Goal: Use online tool/utility: Utilize a website feature to perform a specific function

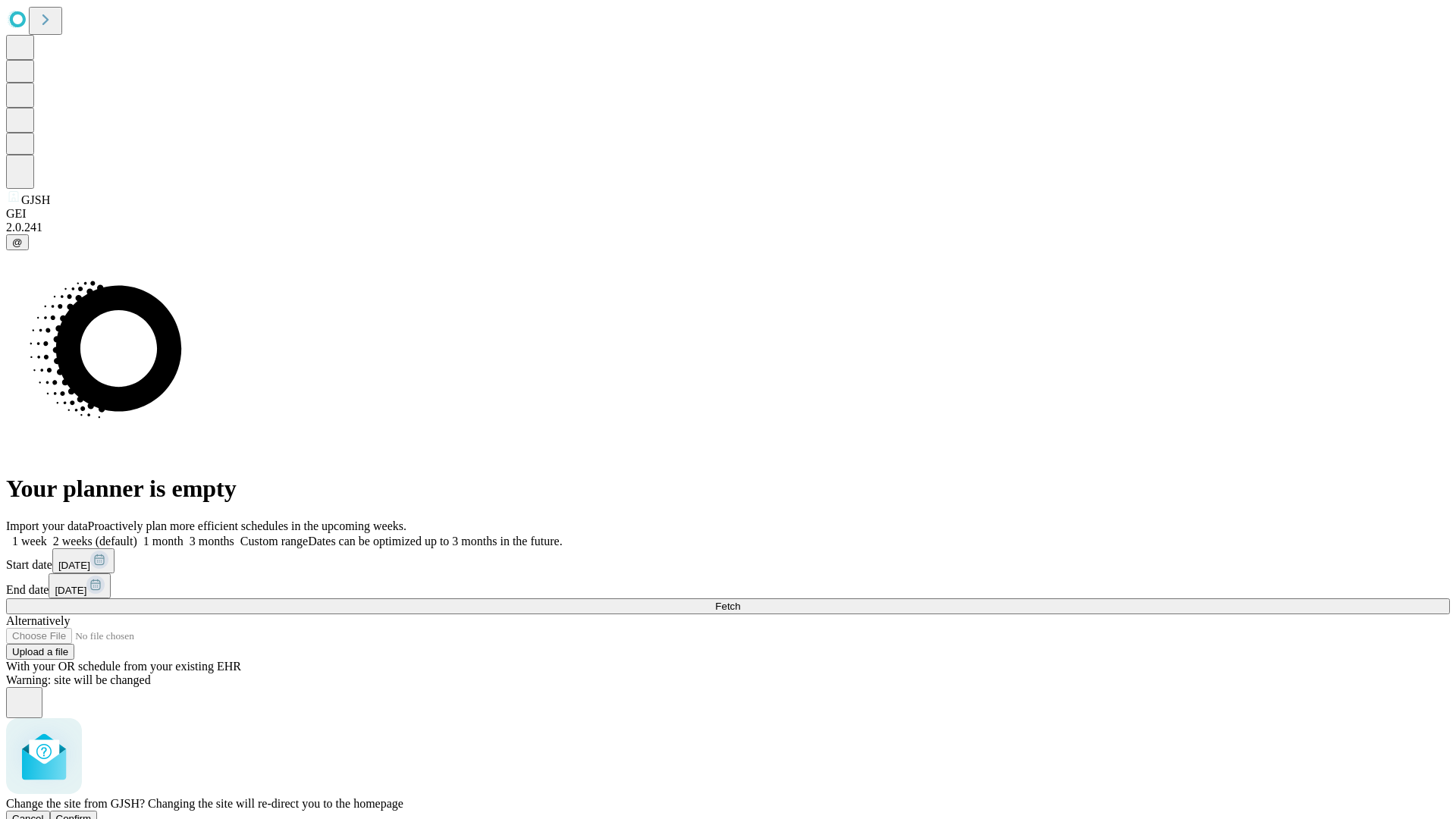
click at [91, 812] on span "Confirm" at bounding box center [74, 817] width 36 height 11
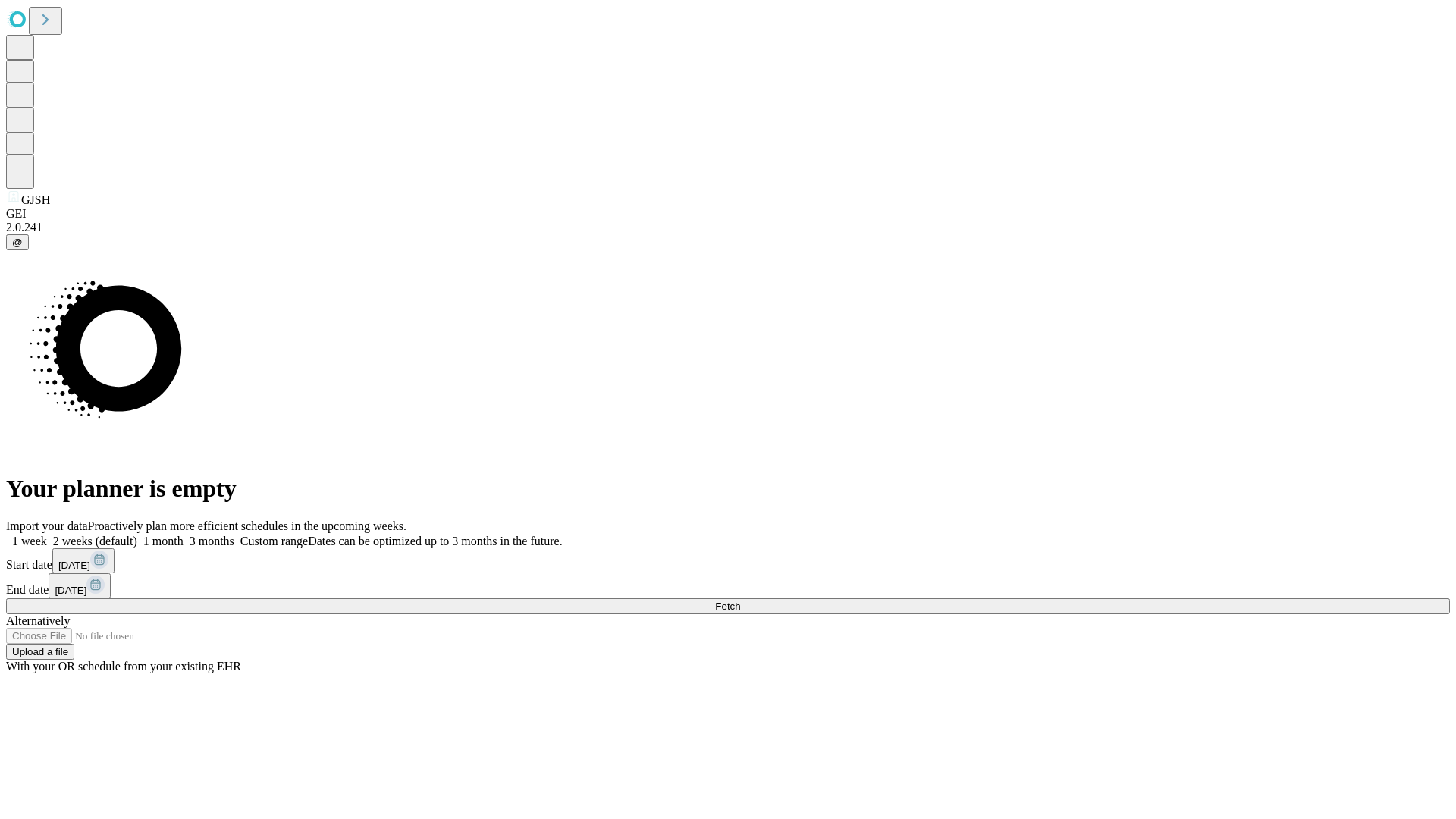
click at [138, 535] on label "2 weeks (default)" at bounding box center [92, 541] width 91 height 13
click at [740, 600] on span "Fetch" at bounding box center [727, 605] width 25 height 11
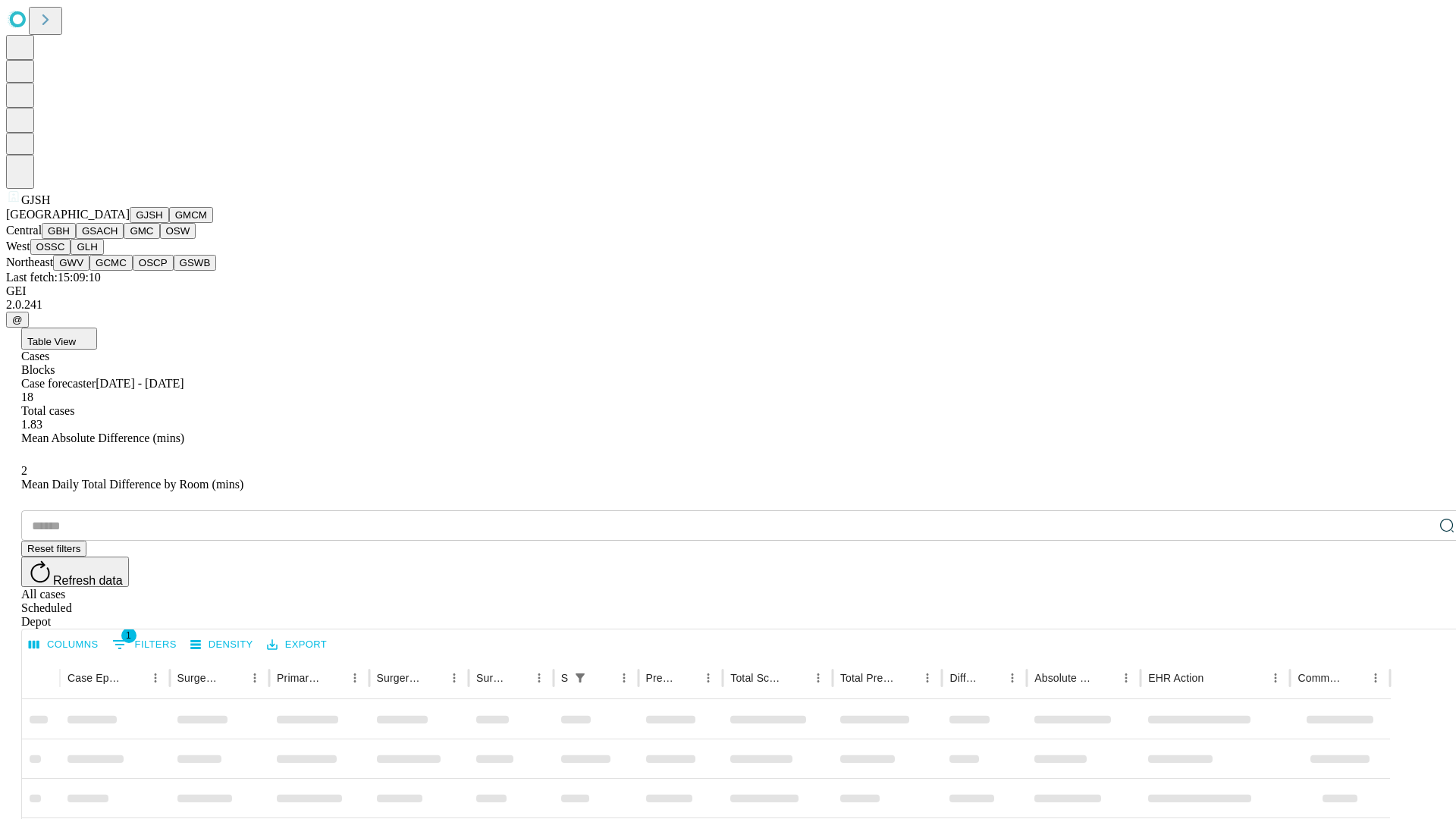
click at [169, 223] on button "GMCM" at bounding box center [191, 214] width 44 height 16
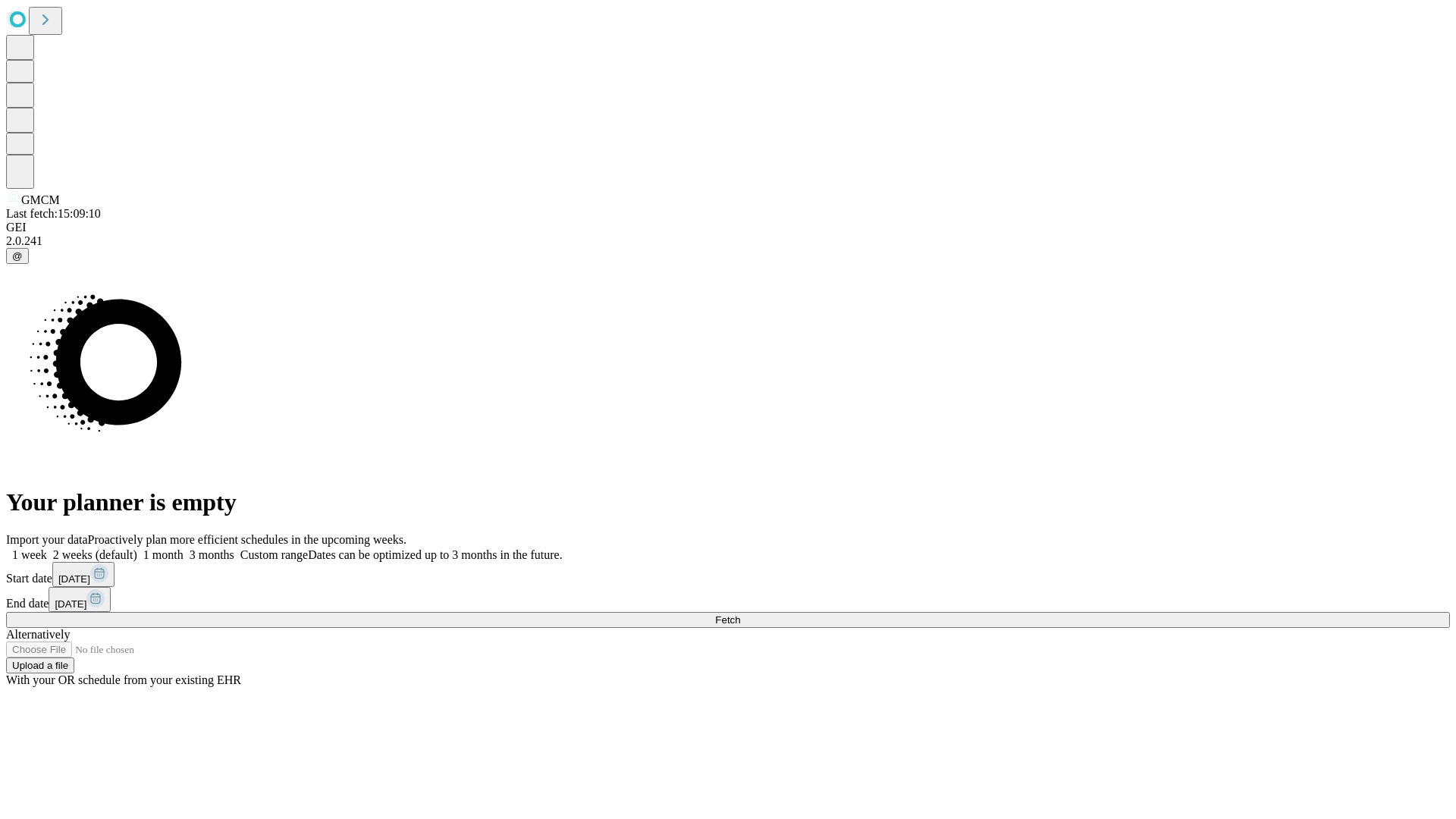
click at [138, 548] on label "2 weeks (default)" at bounding box center [92, 554] width 91 height 13
click at [740, 614] on span "Fetch" at bounding box center [727, 619] width 25 height 11
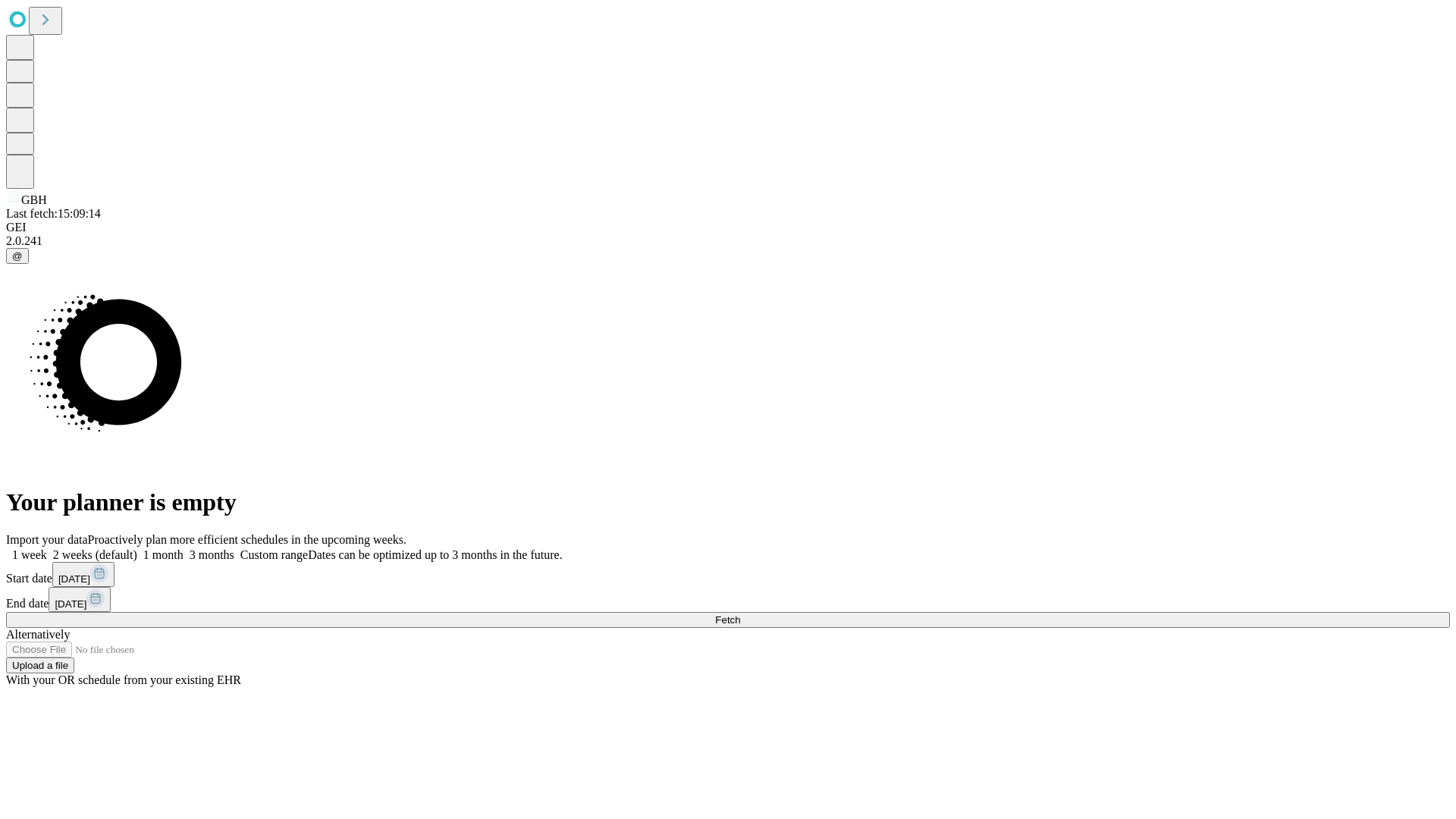
click at [138, 548] on label "2 weeks (default)" at bounding box center [92, 554] width 91 height 13
click at [740, 614] on span "Fetch" at bounding box center [727, 619] width 25 height 11
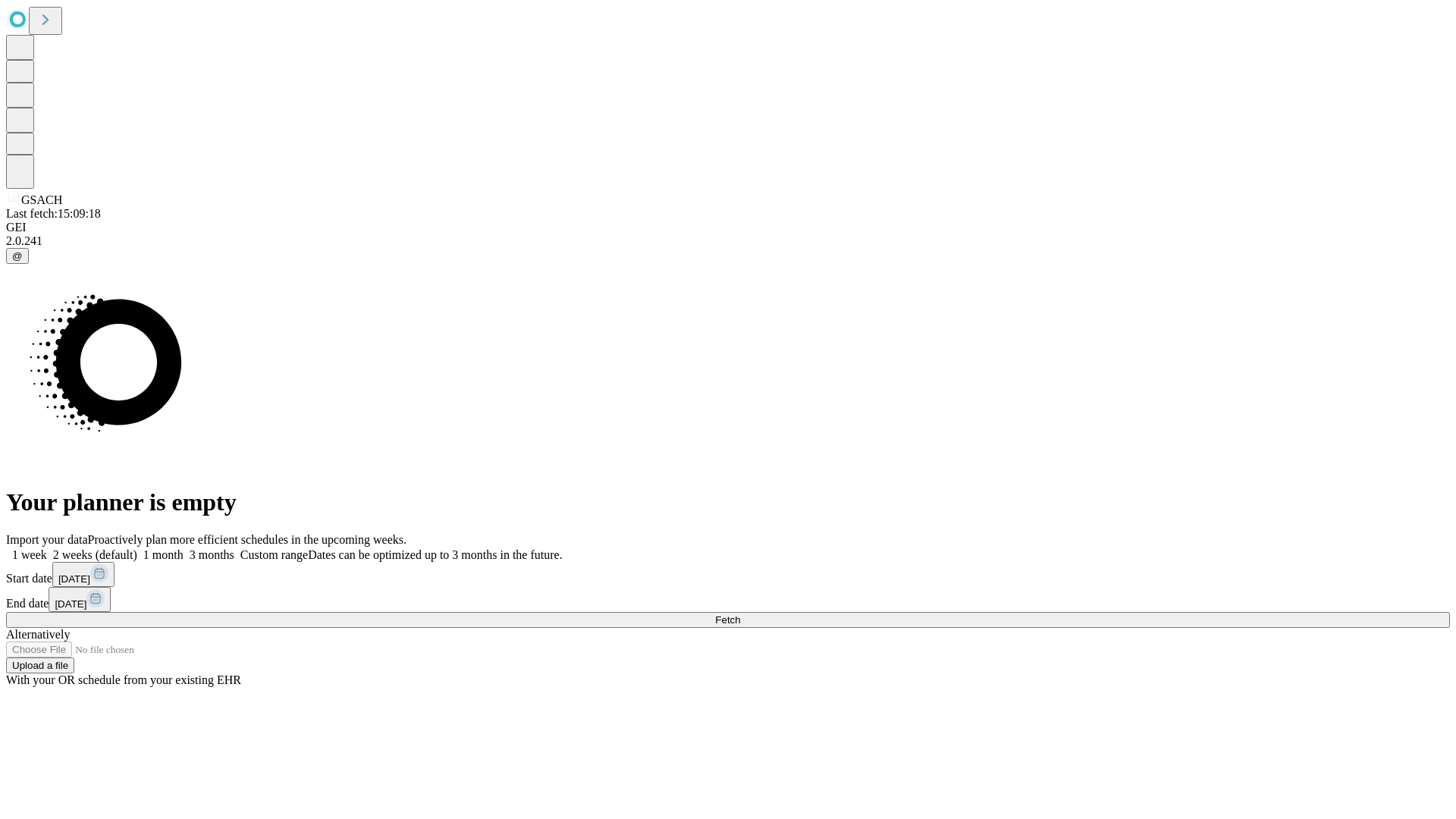
click at [138, 548] on label "2 weeks (default)" at bounding box center [92, 554] width 91 height 13
click at [740, 614] on span "Fetch" at bounding box center [727, 619] width 25 height 11
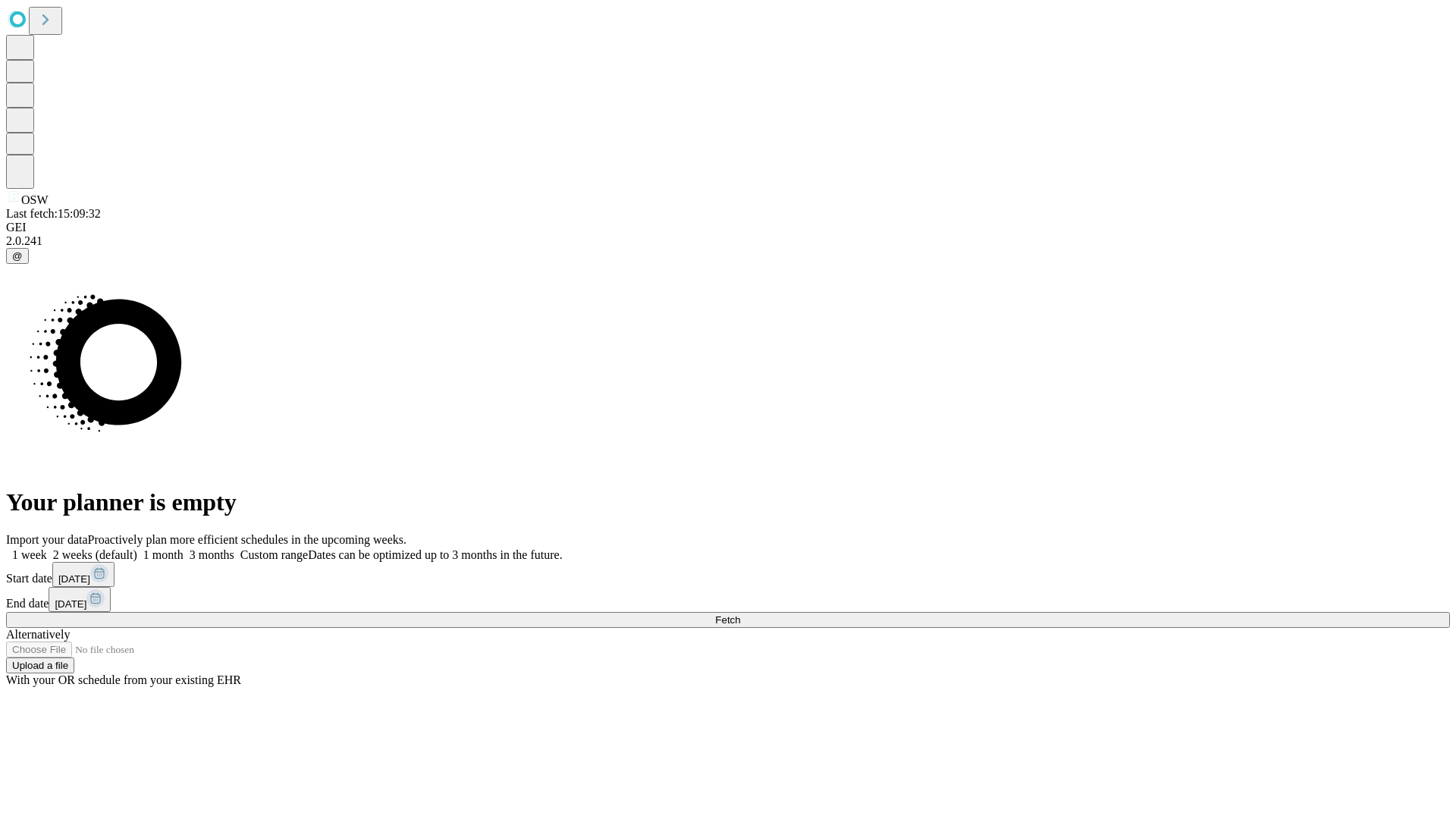
click at [138, 548] on label "2 weeks (default)" at bounding box center [92, 554] width 91 height 13
click at [740, 614] on span "Fetch" at bounding box center [727, 619] width 25 height 11
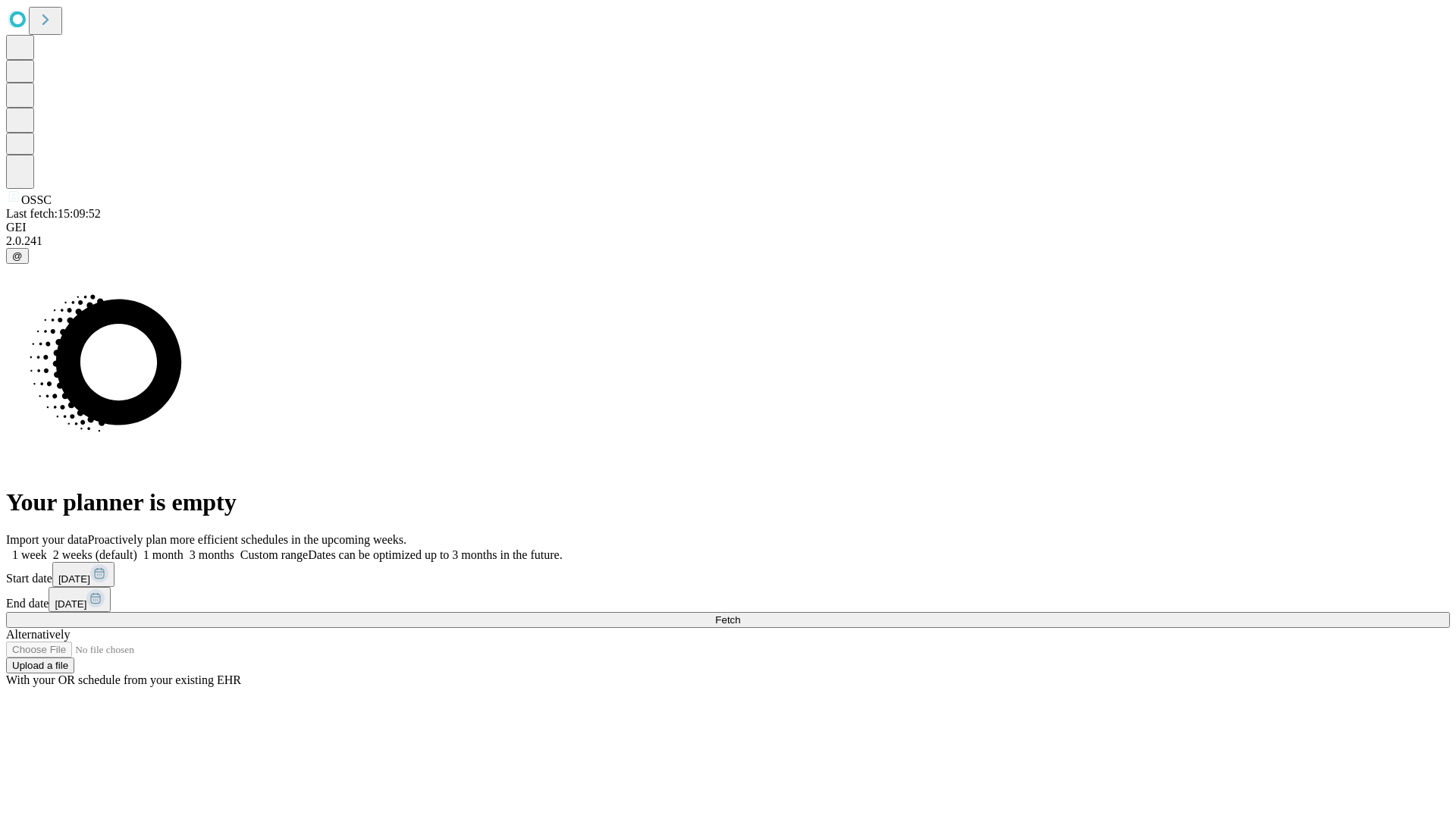
click at [740, 614] on span "Fetch" at bounding box center [727, 619] width 25 height 11
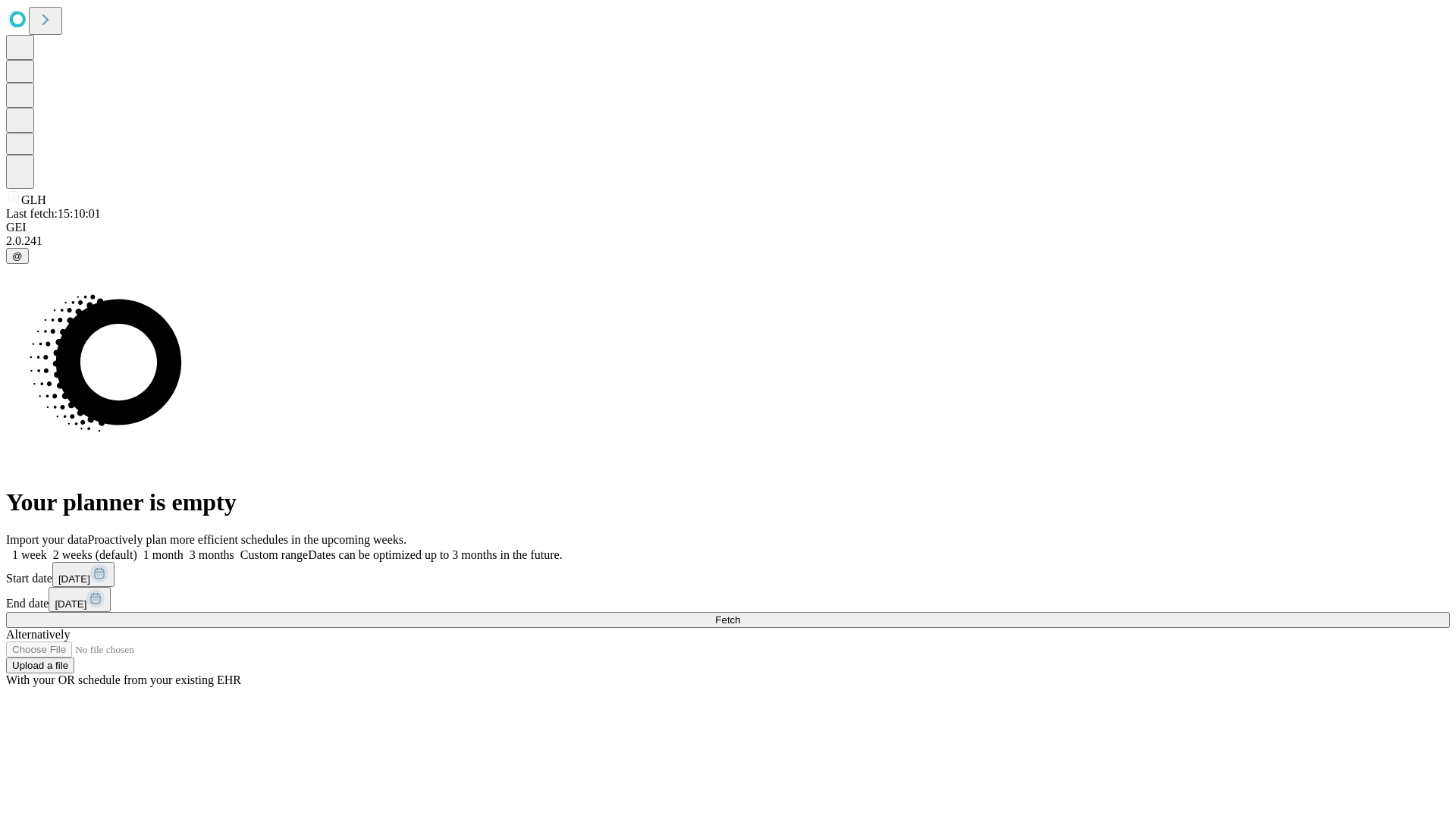
click at [138, 548] on label "2 weeks (default)" at bounding box center [92, 554] width 91 height 13
click at [740, 614] on span "Fetch" at bounding box center [727, 619] width 25 height 11
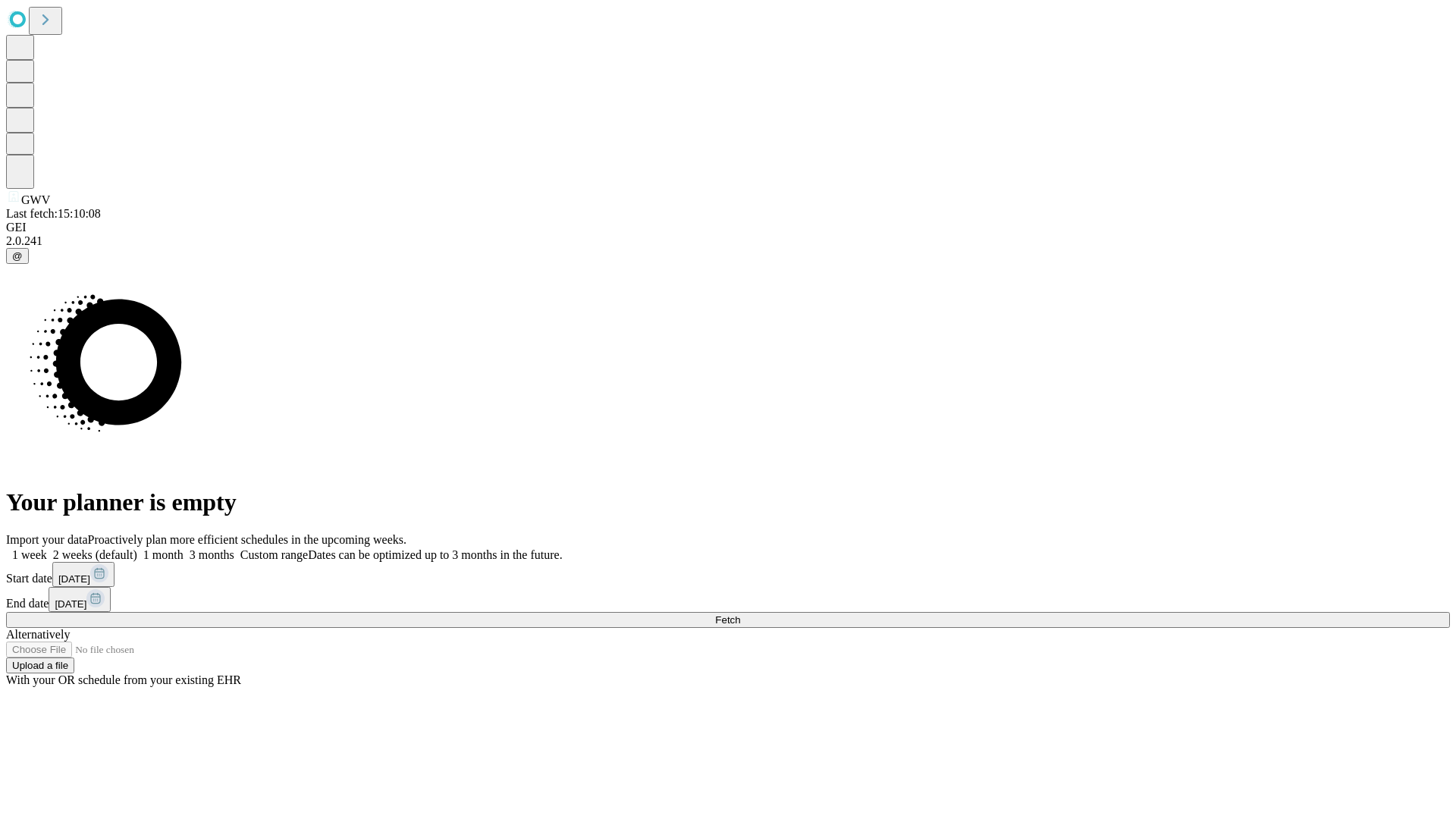
click at [138, 548] on label "2 weeks (default)" at bounding box center [92, 554] width 91 height 13
click at [740, 614] on span "Fetch" at bounding box center [727, 619] width 25 height 11
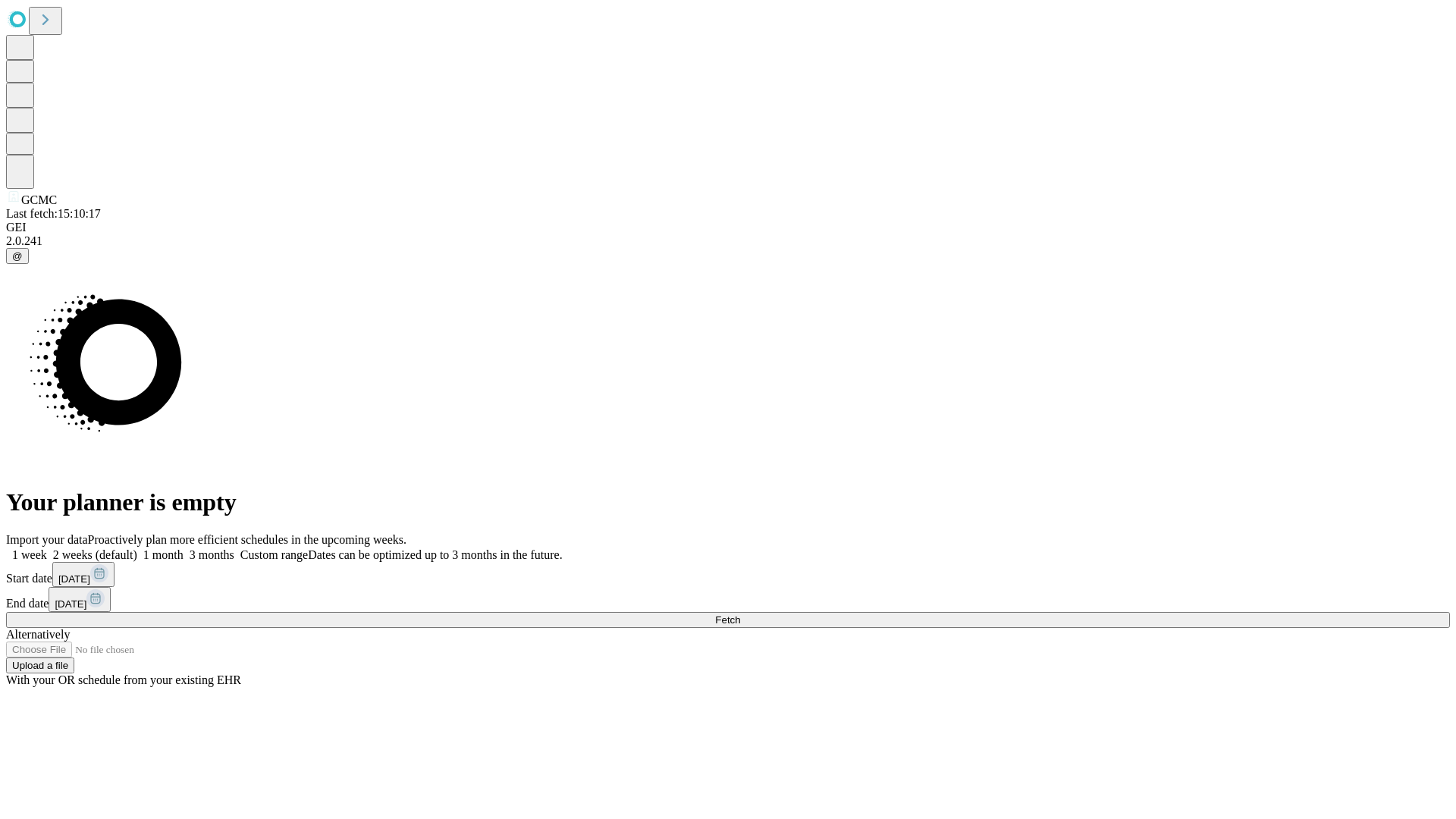
click at [138, 548] on label "2 weeks (default)" at bounding box center [92, 554] width 91 height 13
click at [740, 614] on span "Fetch" at bounding box center [727, 619] width 25 height 11
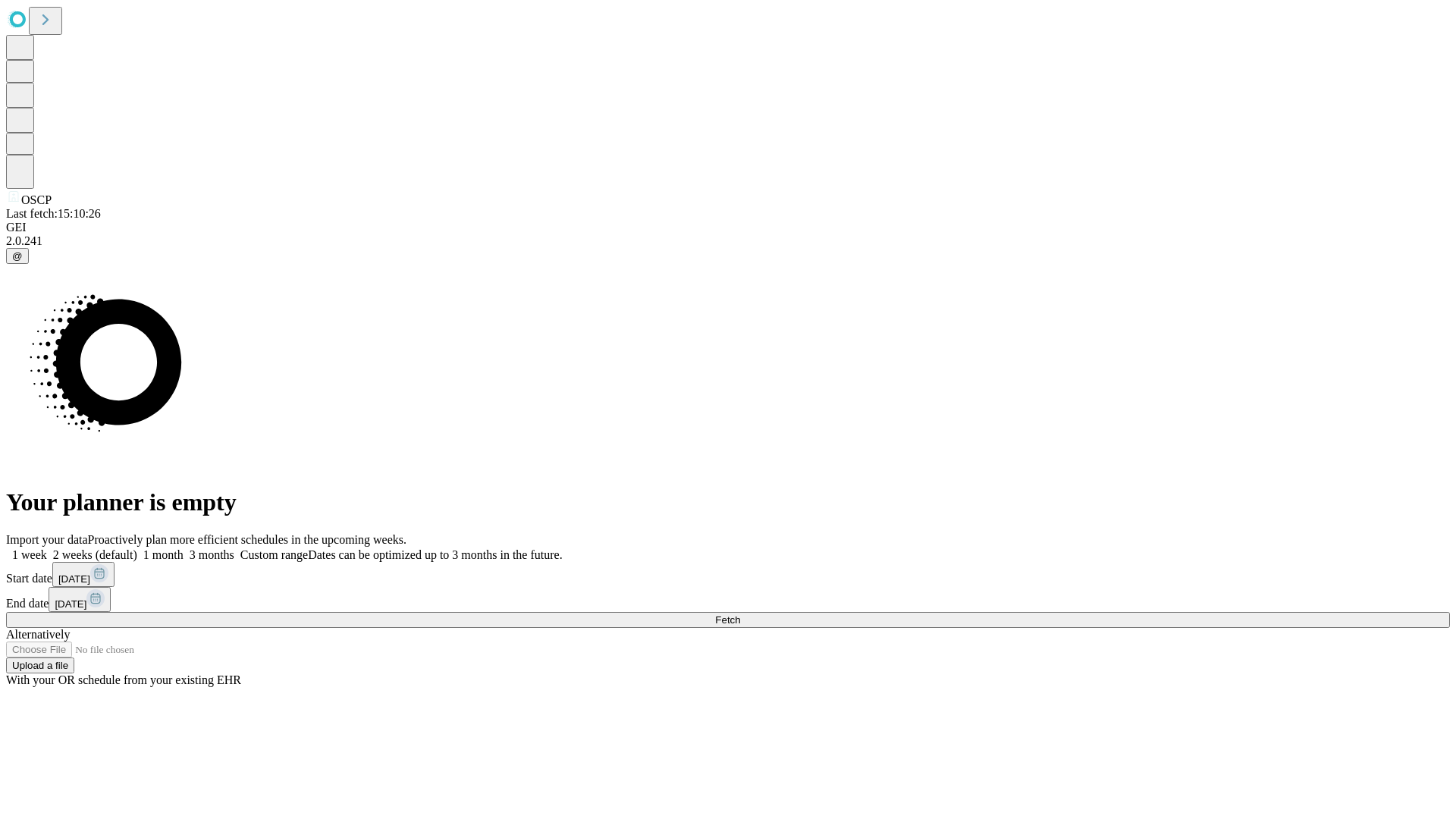
click at [138, 548] on label "2 weeks (default)" at bounding box center [92, 554] width 91 height 13
click at [740, 614] on span "Fetch" at bounding box center [727, 619] width 25 height 11
click at [138, 548] on label "2 weeks (default)" at bounding box center [92, 554] width 91 height 13
click at [740, 614] on span "Fetch" at bounding box center [727, 619] width 25 height 11
